Goal: Information Seeking & Learning: Learn about a topic

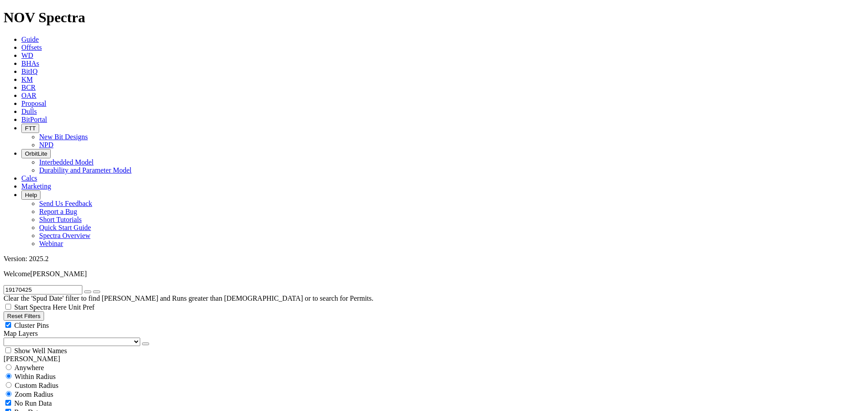
drag, startPoint x: 21, startPoint y: 39, endPoint x: 57, endPoint y: 37, distance: 36.1
click at [57, 285] on input "19170425" at bounding box center [43, 289] width 79 height 9
drag, startPoint x: 49, startPoint y: 42, endPoint x: -113, endPoint y: 19, distance: 164.1
paste input "064735"
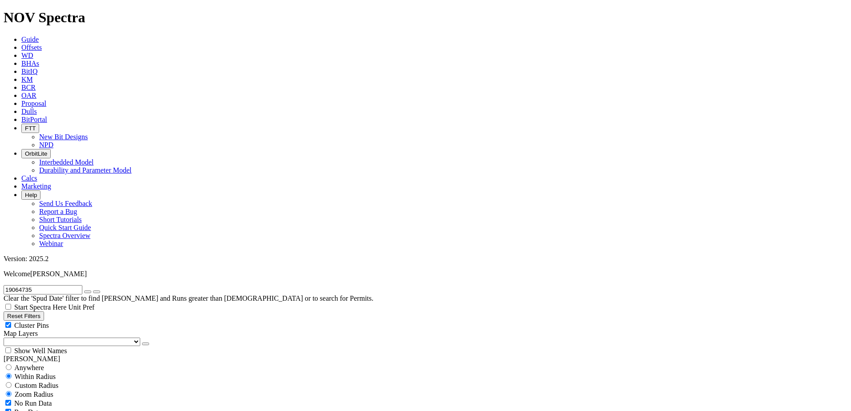
type input "19064735"
click at [97, 292] on icon "submit" at bounding box center [97, 292] width 0 height 0
click at [88, 292] on icon "button" at bounding box center [88, 292] width 0 height 0
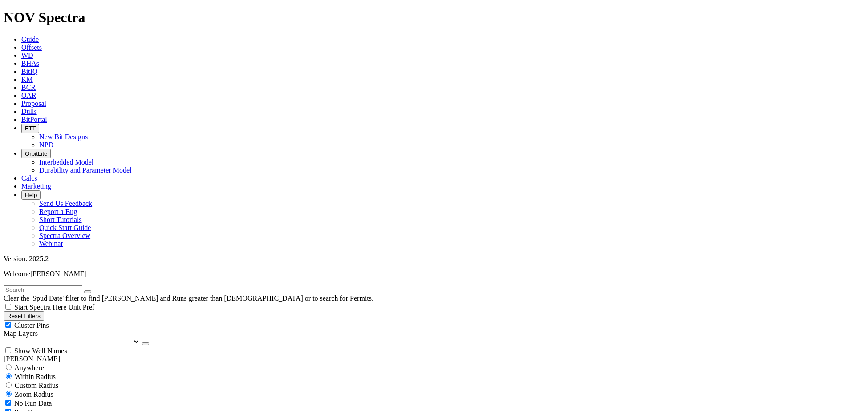
select select "12.25"
checkbox input "false"
select select "? number:12.25 ?"
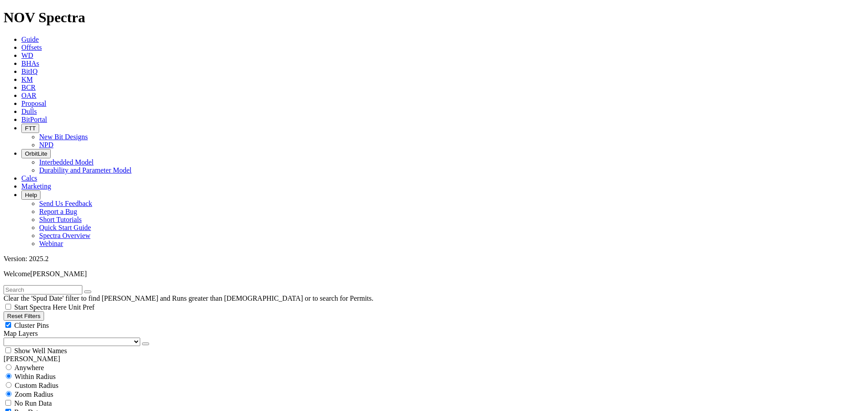
scroll to position [134, 0]
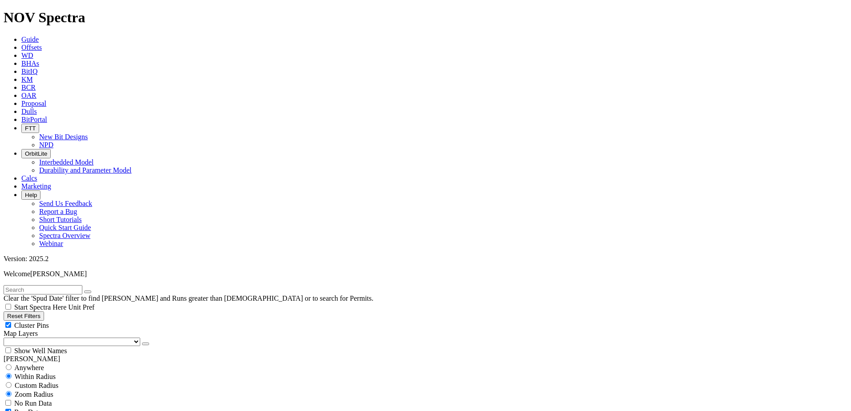
scroll to position [935, 0]
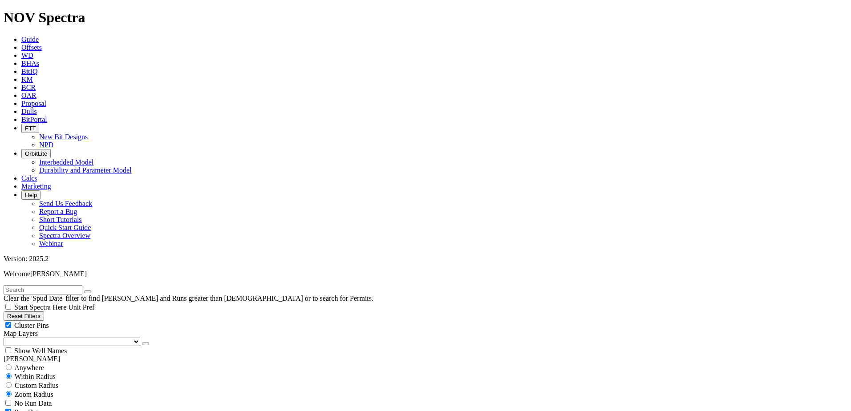
scroll to position [1424, 0]
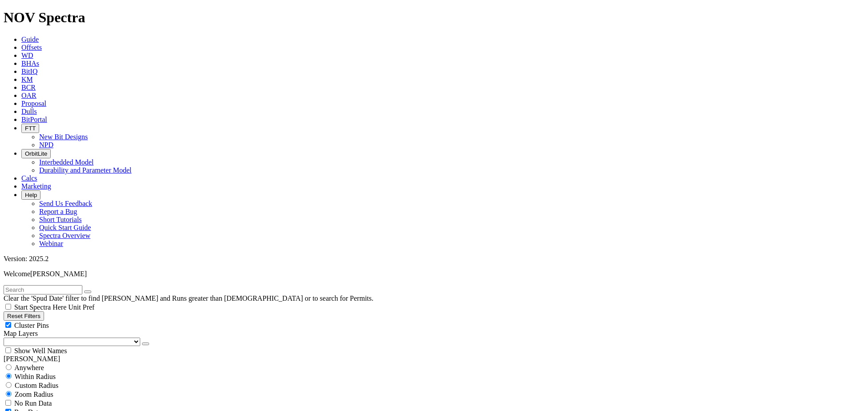
scroll to position [1718, 0]
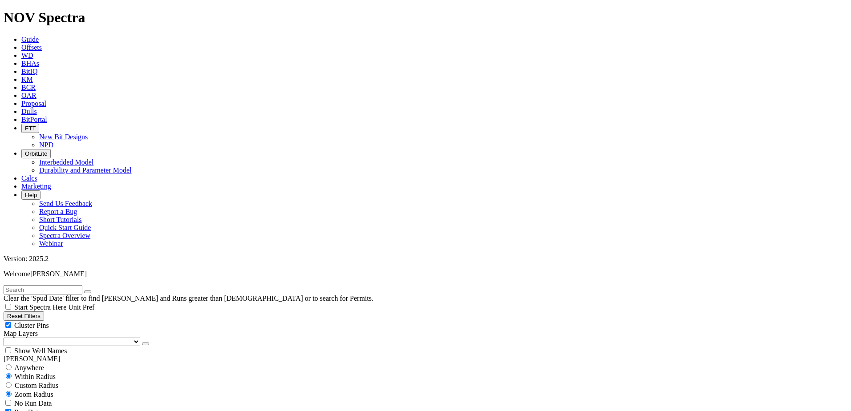
scroll to position [2296, 0]
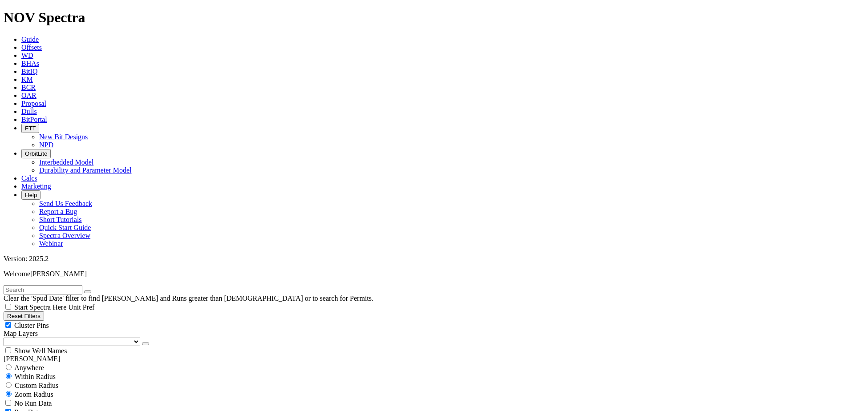
scroll to position [2830, 0]
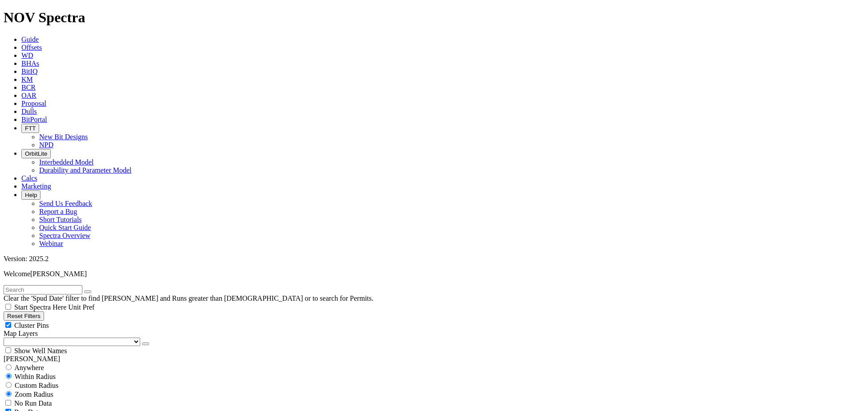
scroll to position [3320, 0]
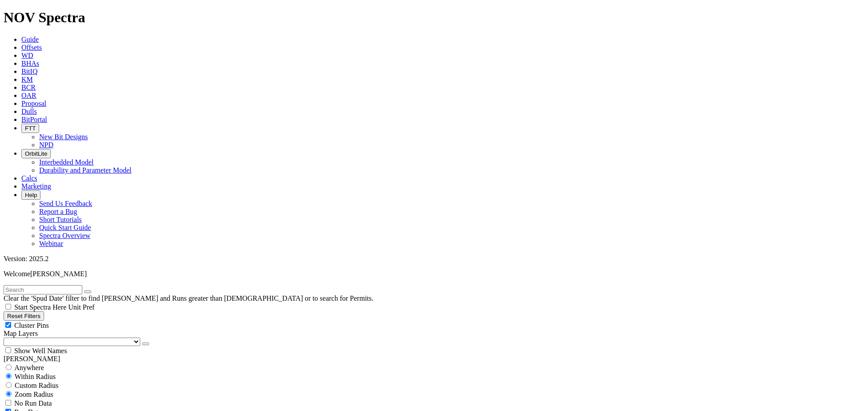
drag, startPoint x: 834, startPoint y: 139, endPoint x: 832, endPoint y: 223, distance: 84.1
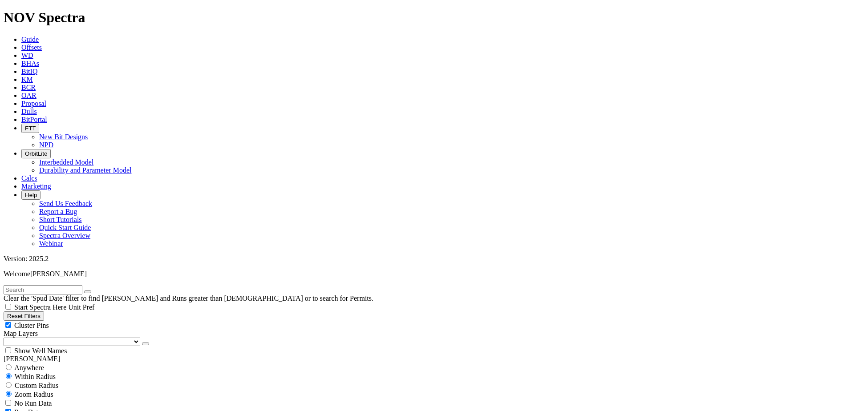
drag, startPoint x: 840, startPoint y: 274, endPoint x: 838, endPoint y: 343, distance: 69.4
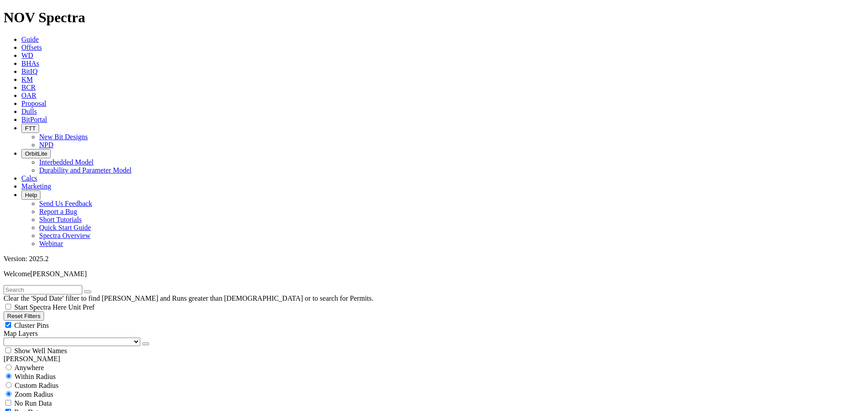
drag, startPoint x: 837, startPoint y: 241, endPoint x: 837, endPoint y: 324, distance: 83.2
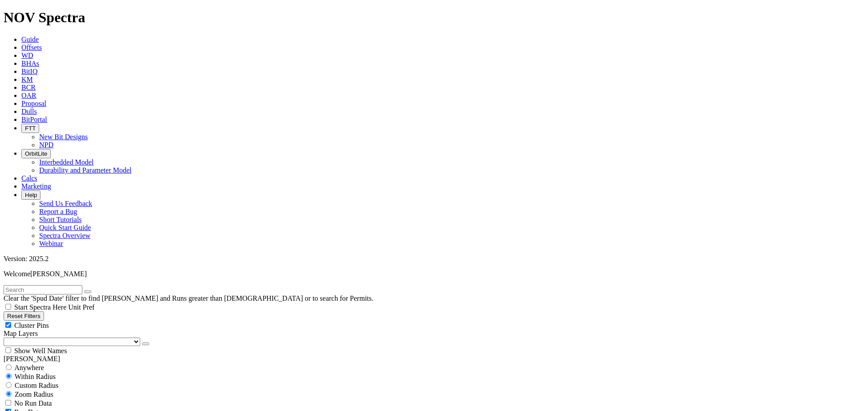
scroll to position [7515, 0]
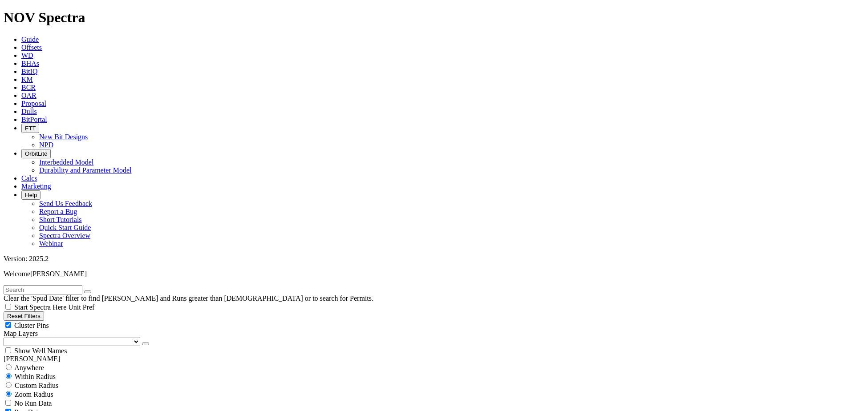
drag, startPoint x: 833, startPoint y: 198, endPoint x: 833, endPoint y: 269, distance: 71.2
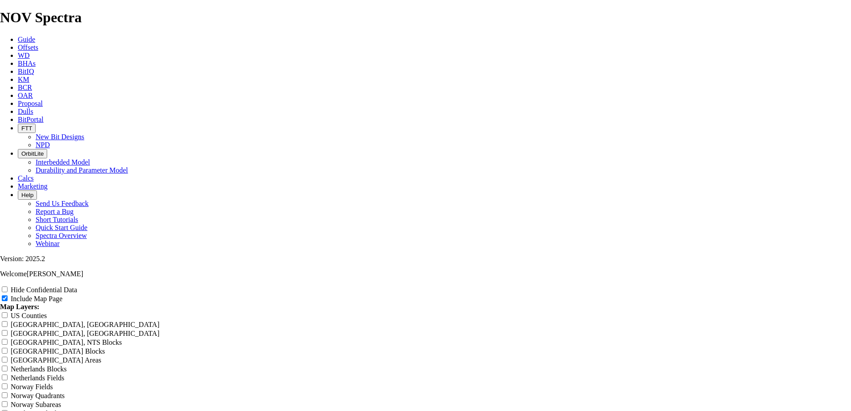
scroll to position [1068, 0]
click at [77, 286] on label "Hide Confidential Data" at bounding box center [44, 290] width 66 height 8
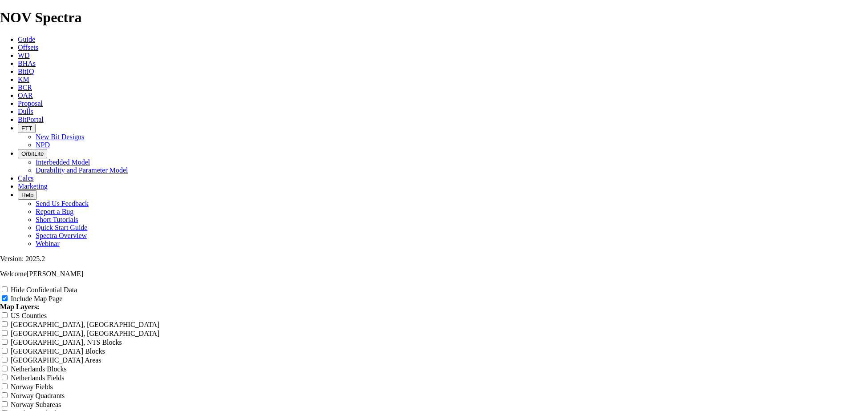
click at [8, 287] on input "Hide Confidential Data" at bounding box center [5, 290] width 6 height 6
checkbox input "true"
radio input "true"
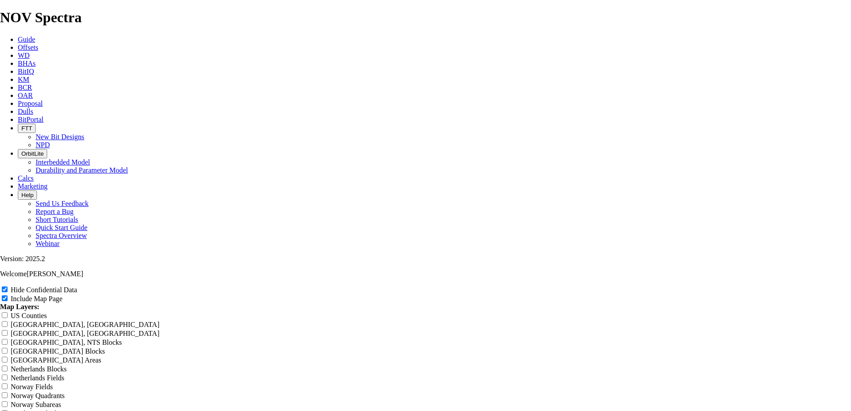
scroll to position [1113, 0]
drag, startPoint x: 481, startPoint y: 90, endPoint x: 505, endPoint y: 93, distance: 23.7
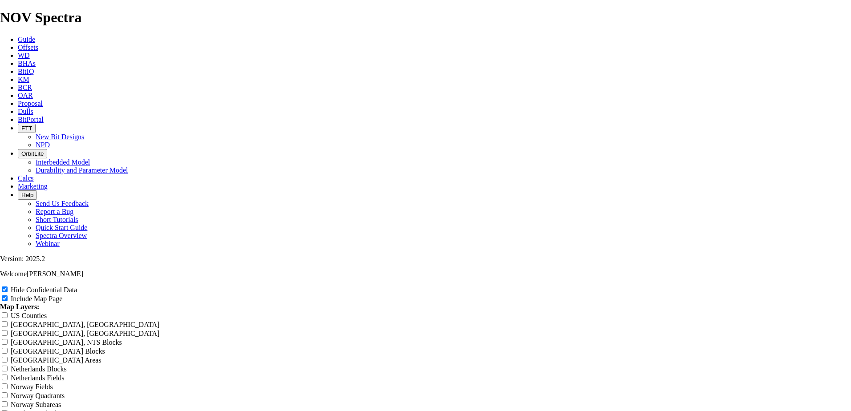
scroll to position [401, 0]
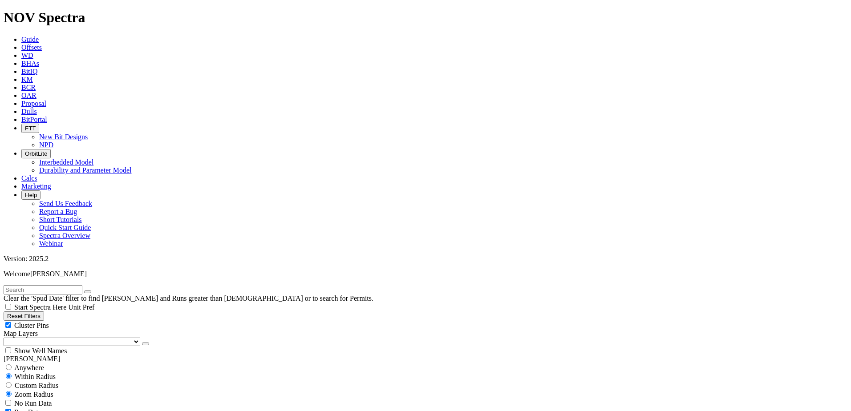
scroll to position [445, 0]
click at [44, 312] on button "Reset Filters" at bounding box center [24, 316] width 40 height 9
checkbox input "true"
type input "[DATE]"
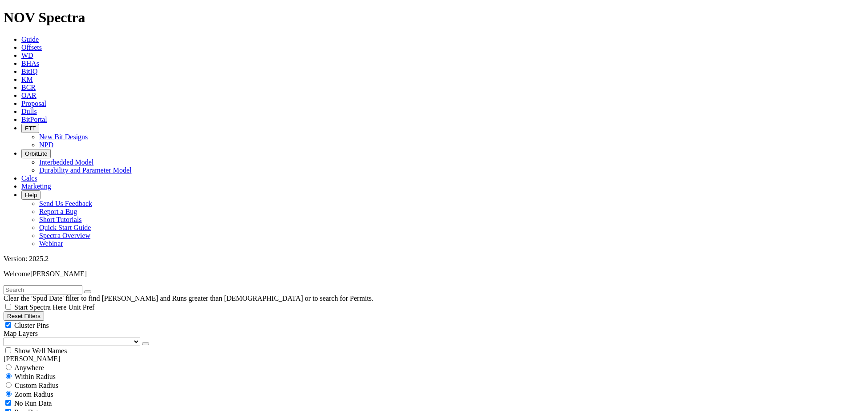
type input "[DATE]"
select select
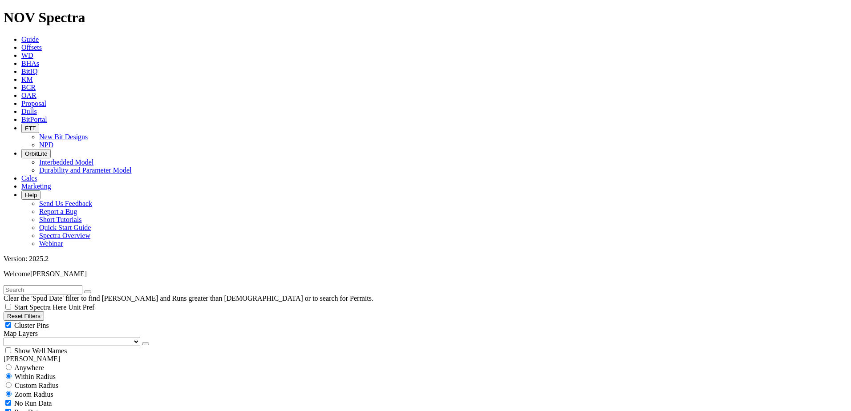
select select "12.25"
checkbox input "false"
select select "? number:12.25 ?"
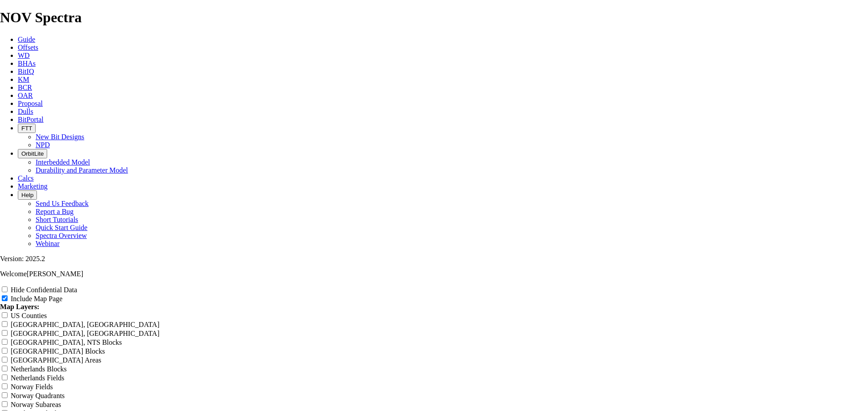
click at [8, 287] on input "Hide Confidential Data" at bounding box center [5, 290] width 6 height 6
checkbox input "true"
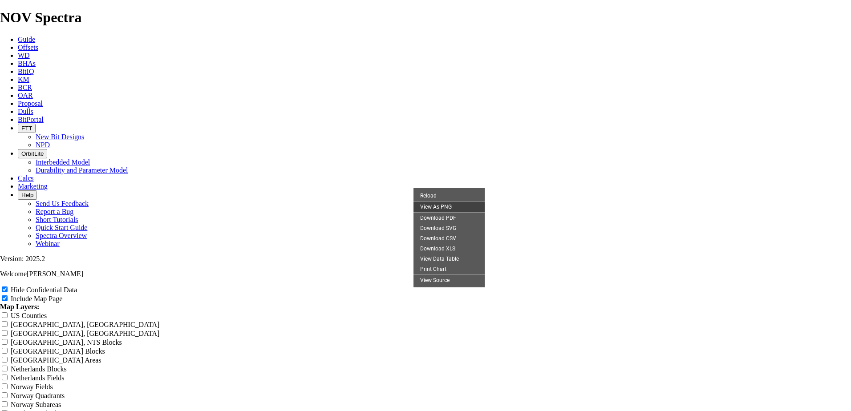
click at [457, 210] on div "View As PNG" at bounding box center [448, 207] width 71 height 10
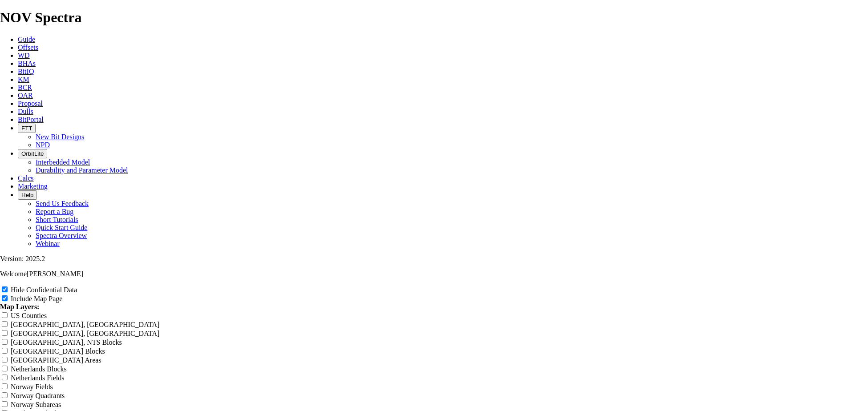
drag, startPoint x: 345, startPoint y: 192, endPoint x: 360, endPoint y: 178, distance: 20.5
drag, startPoint x: 542, startPoint y: 176, endPoint x: 536, endPoint y: 158, distance: 19.6
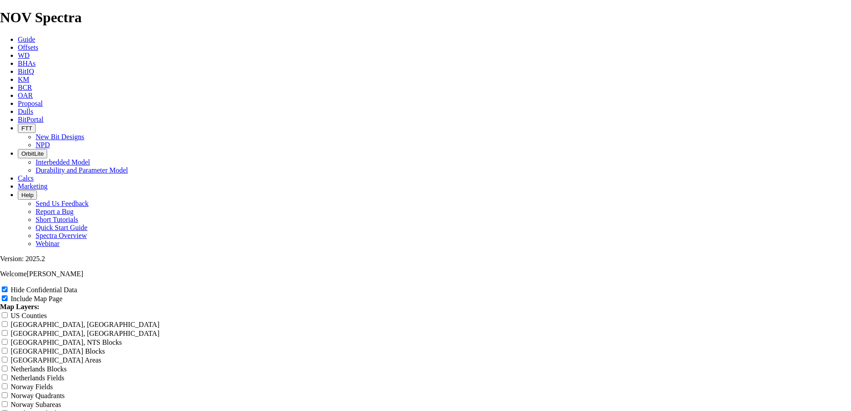
drag, startPoint x: 548, startPoint y: 177, endPoint x: 526, endPoint y: 278, distance: 103.4
drag, startPoint x: 526, startPoint y: 278, endPoint x: 514, endPoint y: 274, distance: 13.1
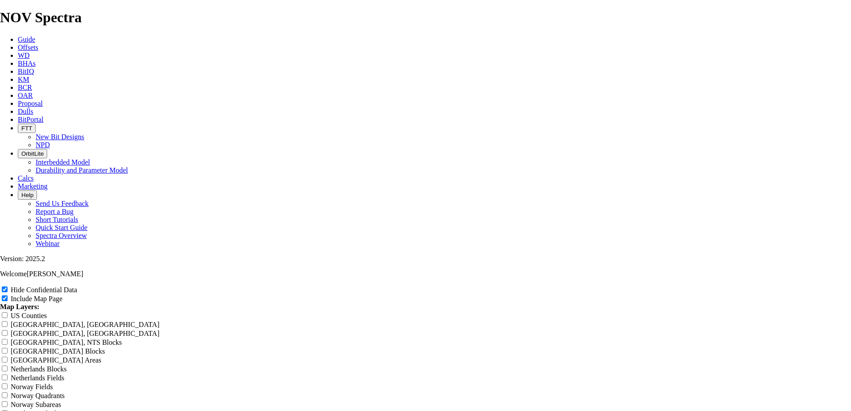
drag, startPoint x: 511, startPoint y: 139, endPoint x: 526, endPoint y: 122, distance: 22.7
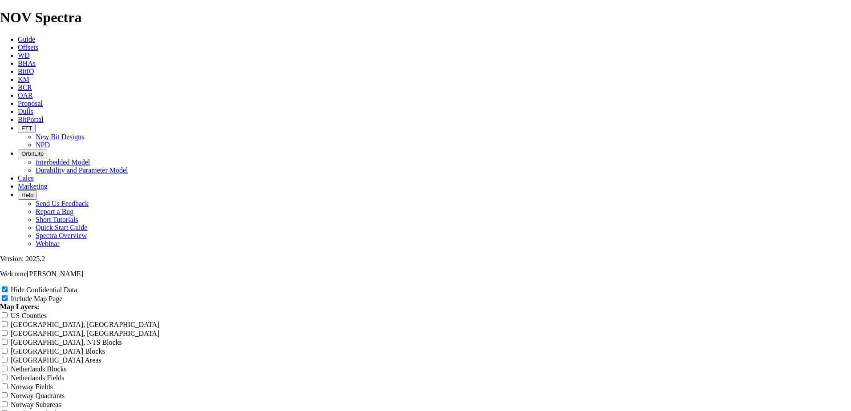
drag, startPoint x: 483, startPoint y: 301, endPoint x: 491, endPoint y: 334, distance: 33.4
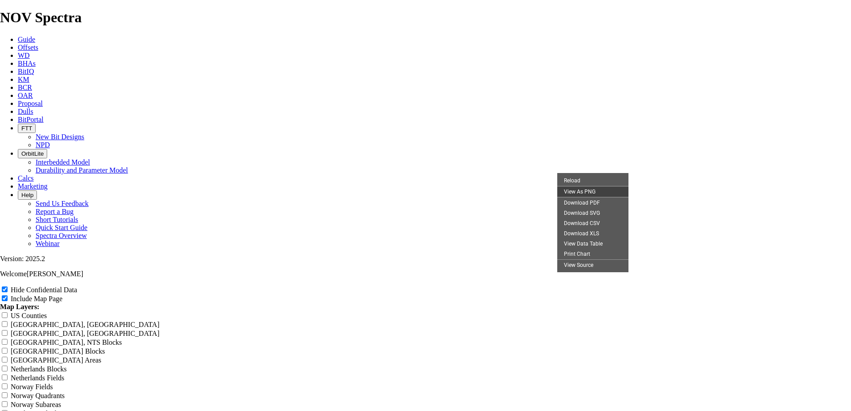
click at [581, 197] on div "View As PNG" at bounding box center [592, 191] width 71 height 10
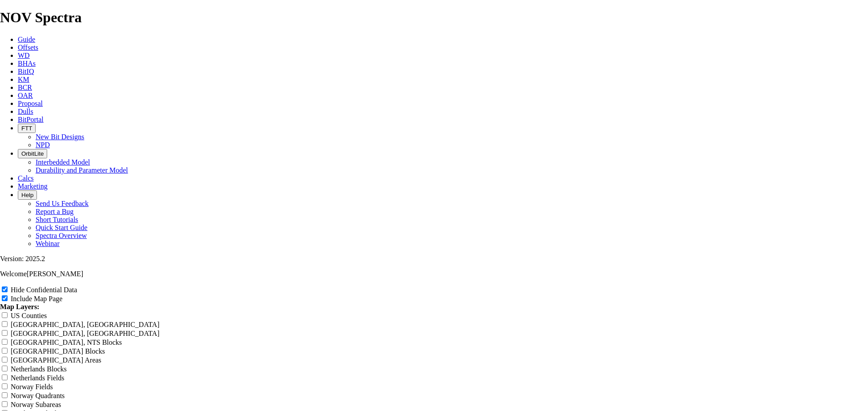
radio input "true"
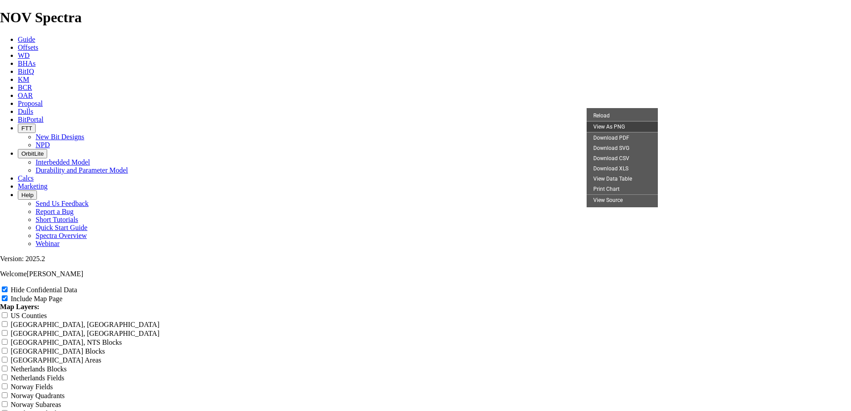
click at [611, 130] on div "View As PNG" at bounding box center [622, 126] width 71 height 10
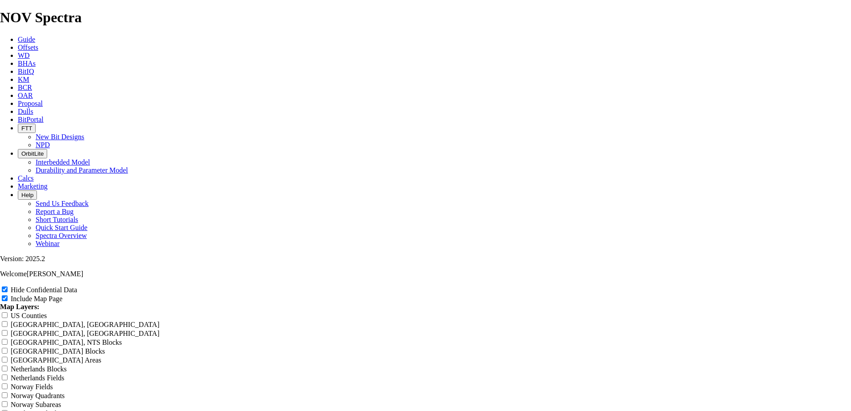
scroll to position [709, 0]
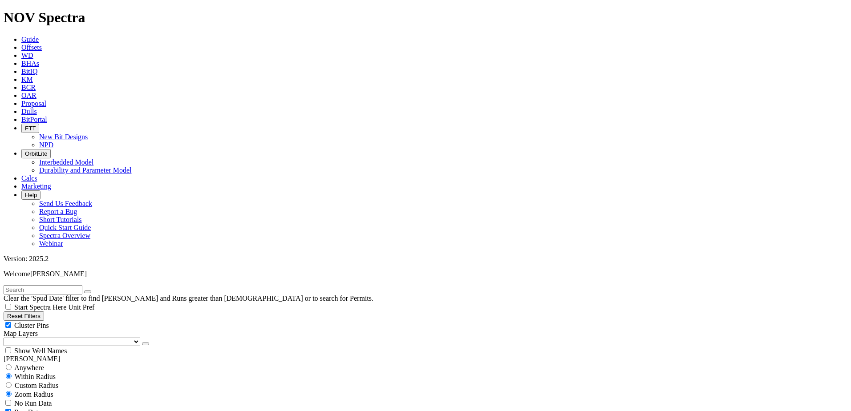
click at [38, 312] on button "Reset Filters" at bounding box center [24, 316] width 40 height 9
checkbox input "true"
select select
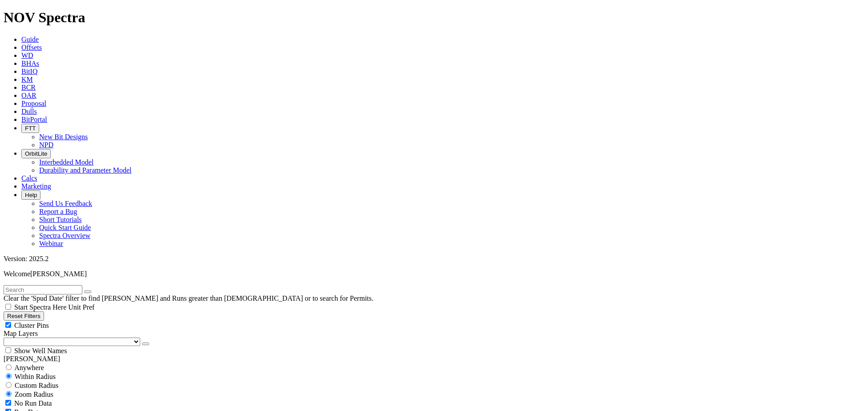
click at [40, 312] on button "Reset Filters" at bounding box center [24, 316] width 40 height 9
select select "12.25"
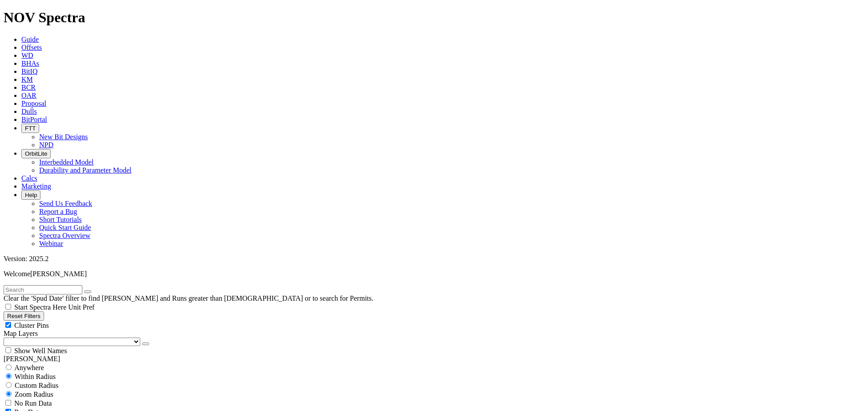
checkbox input "false"
select select "? number:12.25 ?"
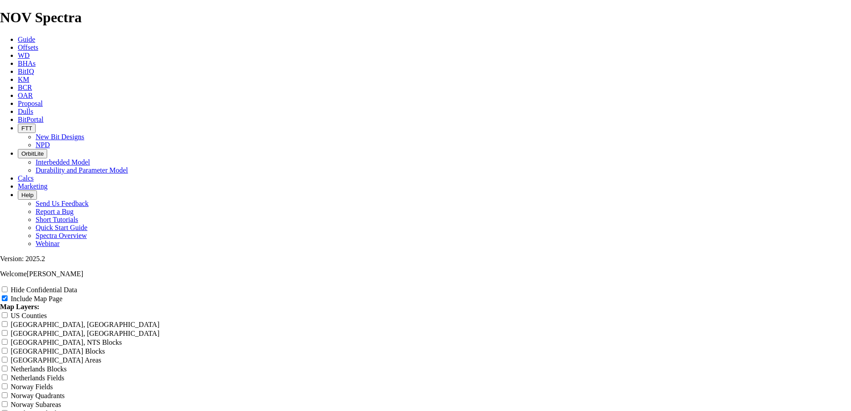
scroll to position [1068, 0]
